Goal: Navigation & Orientation: Find specific page/section

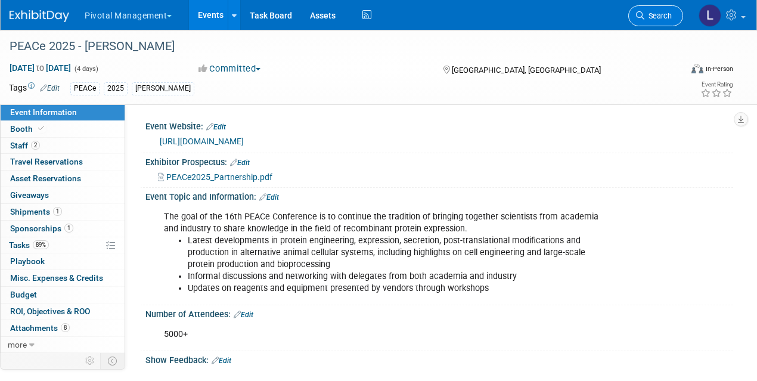
click at [639, 18] on icon at bounding box center [640, 15] width 8 height 8
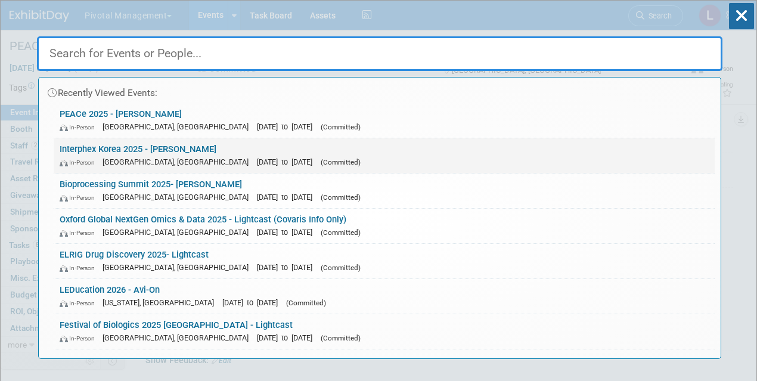
click at [150, 154] on link "Interphex Korea 2025 - [PERSON_NAME] In-Person [GEOGRAPHIC_DATA], [GEOGRAPHIC_D…" at bounding box center [384, 155] width 661 height 35
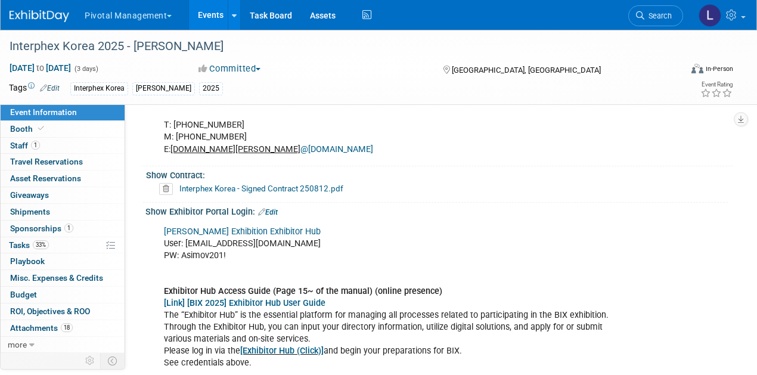
scroll to position [800, 0]
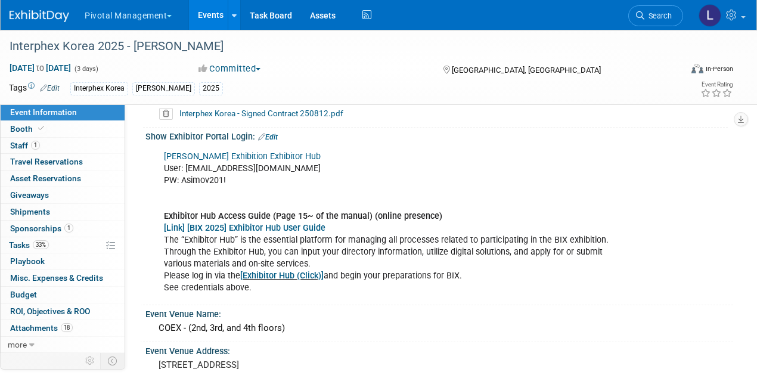
click at [261, 151] on link "[PERSON_NAME] Exhibition Exhibitor Hub" at bounding box center [242, 156] width 157 height 10
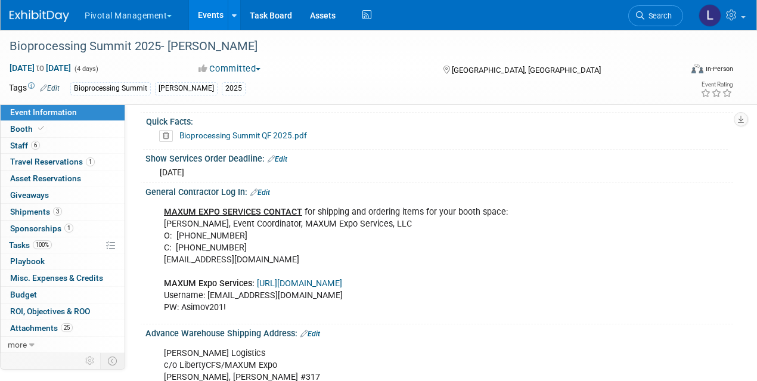
scroll to position [1067, 0]
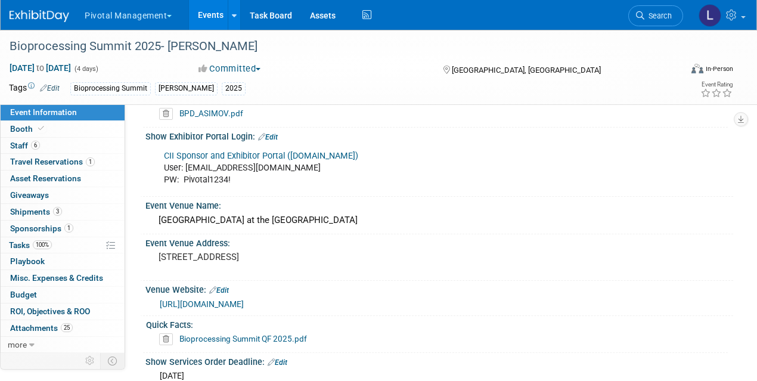
click at [664, 22] on link "Search" at bounding box center [655, 15] width 55 height 21
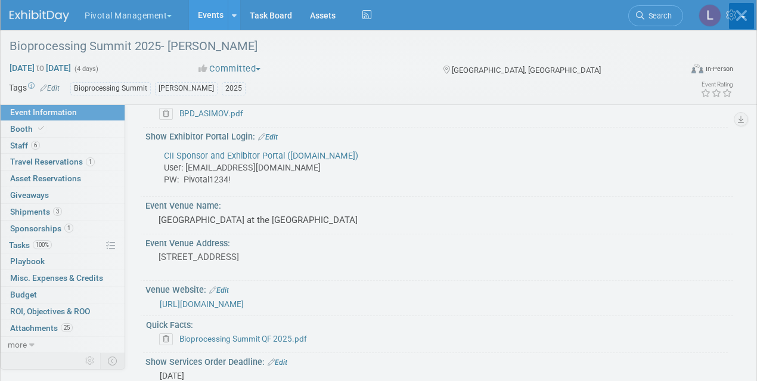
scroll to position [0, 0]
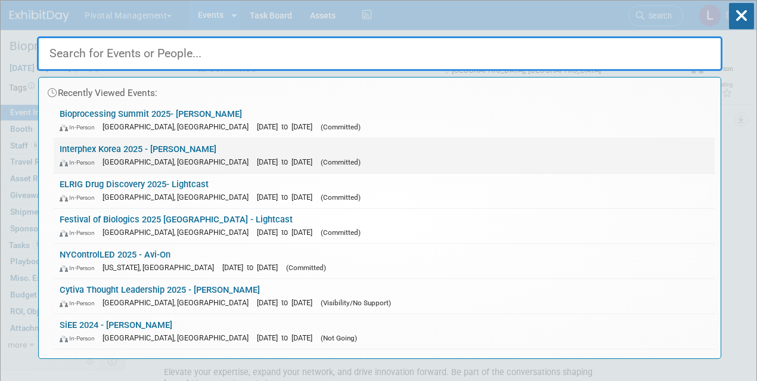
click at [120, 146] on link "Interphex Korea 2025 - Asimov In-Person Seoul, South Korea Oct 15, 2025 to Oct …" at bounding box center [384, 155] width 661 height 35
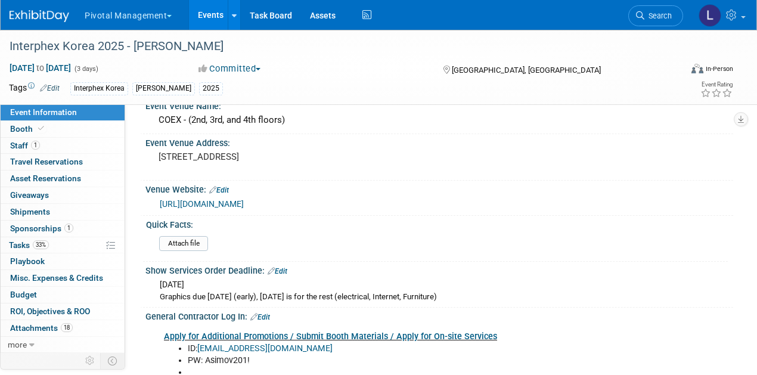
scroll to position [1015, 0]
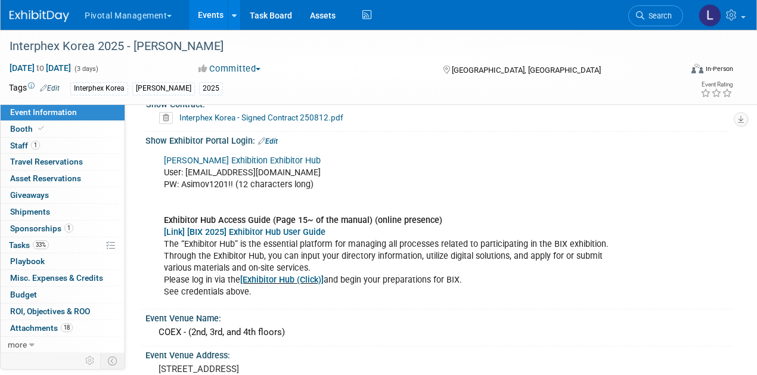
drag, startPoint x: 758, startPoint y: 159, endPoint x: 612, endPoint y: 158, distance: 146.0
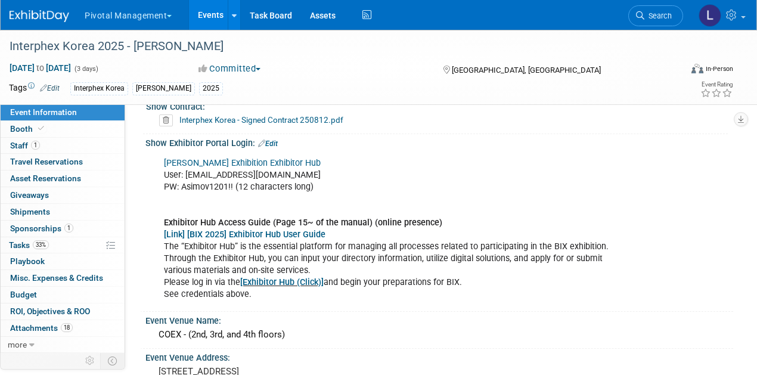
click at [281, 277] on link "[Exhibitor Hub (Click)]" at bounding box center [281, 282] width 83 height 10
